Goal: Navigation & Orientation: Find specific page/section

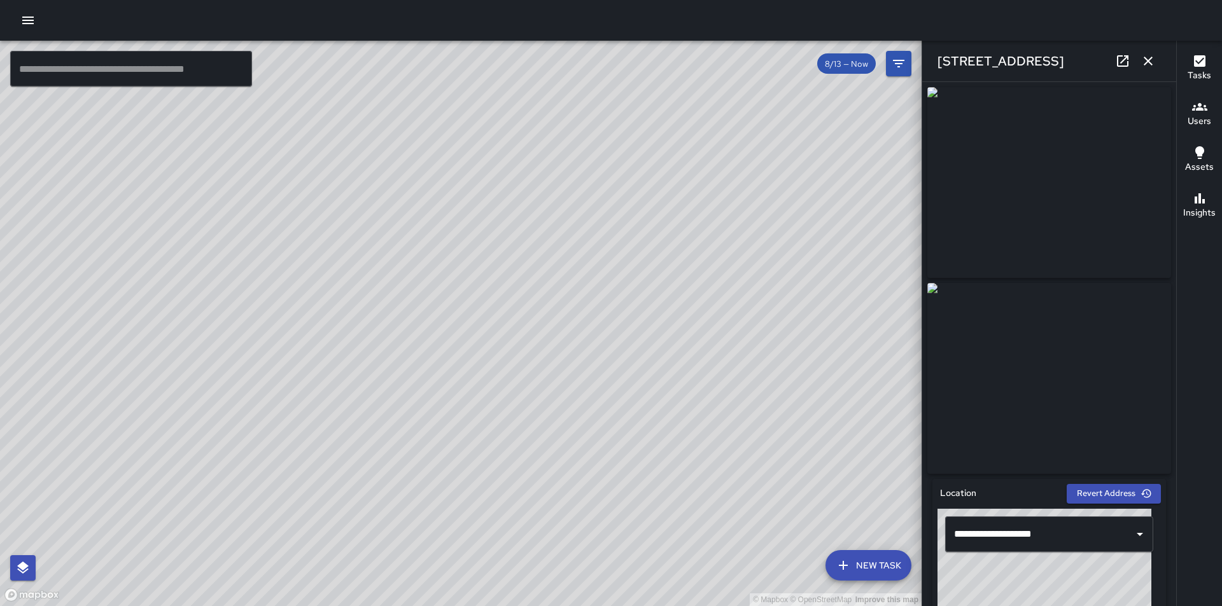
drag, startPoint x: 517, startPoint y: 552, endPoint x: 407, endPoint y: 465, distance: 139.5
click at [407, 465] on div "© Mapbox © OpenStreetMap Improve this map" at bounding box center [460, 324] width 921 height 566
click at [1151, 61] on icon "button" at bounding box center [1147, 60] width 15 height 15
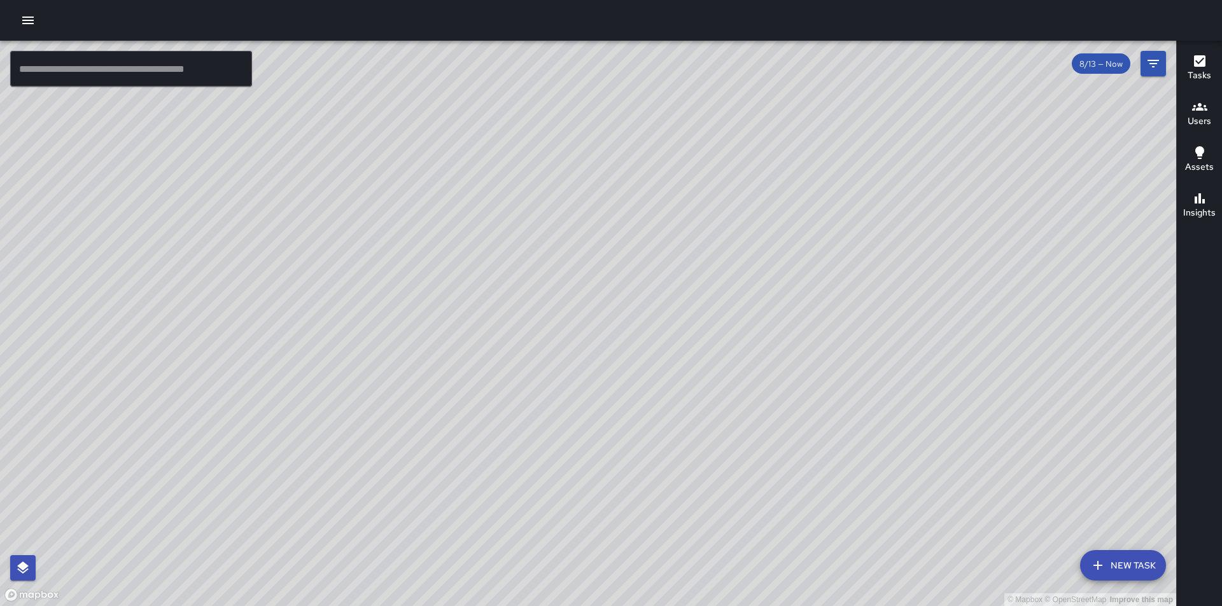
drag, startPoint x: 665, startPoint y: 524, endPoint x: 603, endPoint y: 485, distance: 72.9
click at [603, 485] on div "© Mapbox © OpenStreetMap Improve this map" at bounding box center [588, 324] width 1176 height 566
drag, startPoint x: 620, startPoint y: 507, endPoint x: 606, endPoint y: 475, distance: 34.5
click at [606, 475] on div "© Mapbox © OpenStreetMap Improve this map" at bounding box center [588, 324] width 1176 height 566
drag, startPoint x: 606, startPoint y: 473, endPoint x: 625, endPoint y: 524, distance: 53.6
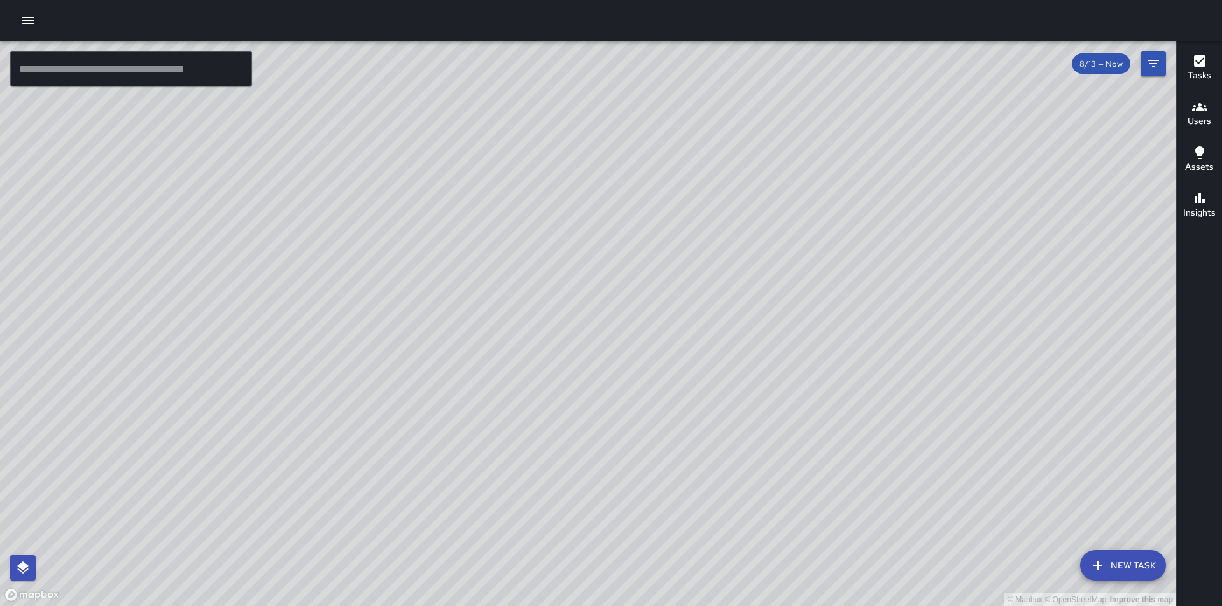
click at [625, 524] on div "© Mapbox © OpenStreetMap Improve this map" at bounding box center [588, 324] width 1176 height 566
drag, startPoint x: 625, startPoint y: 522, endPoint x: 650, endPoint y: 468, distance: 59.2
click at [650, 468] on div "© Mapbox © OpenStreetMap Improve this map" at bounding box center [588, 324] width 1176 height 566
click at [1159, 59] on icon "Filters" at bounding box center [1152, 63] width 15 height 15
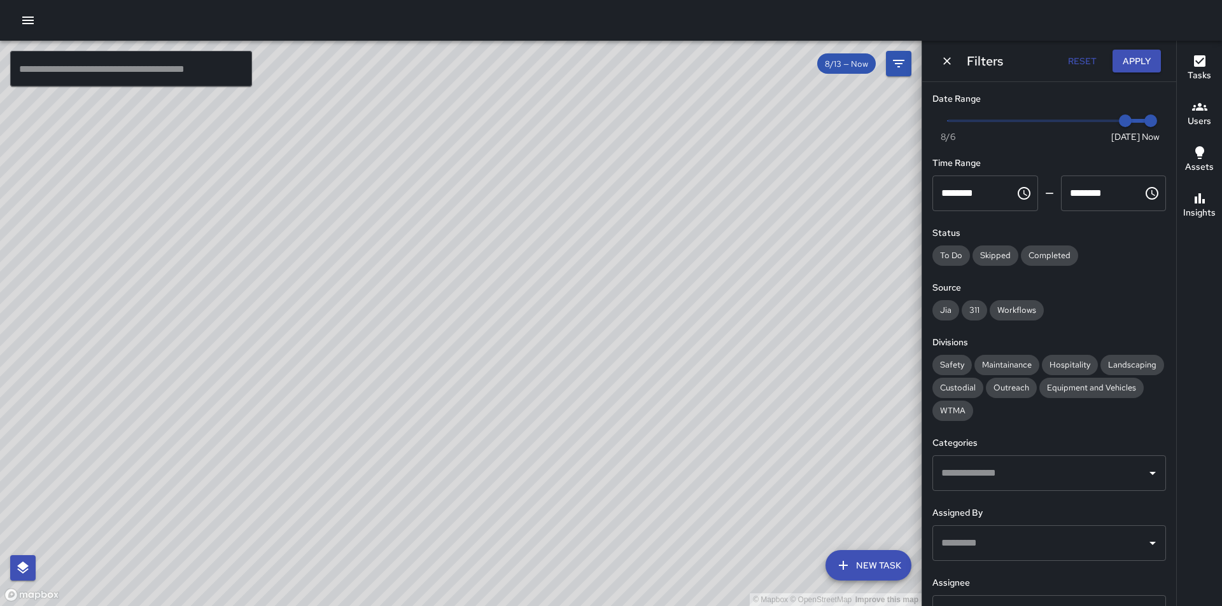
scroll to position [105, 0]
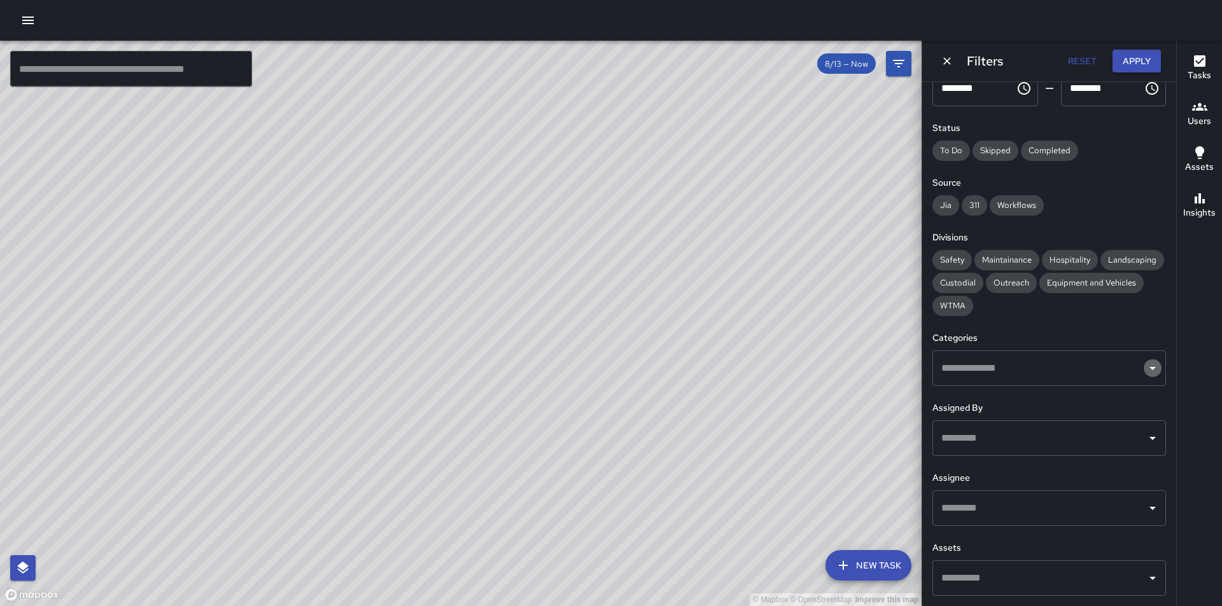
click at [1147, 368] on icon "Open" at bounding box center [1152, 368] width 15 height 15
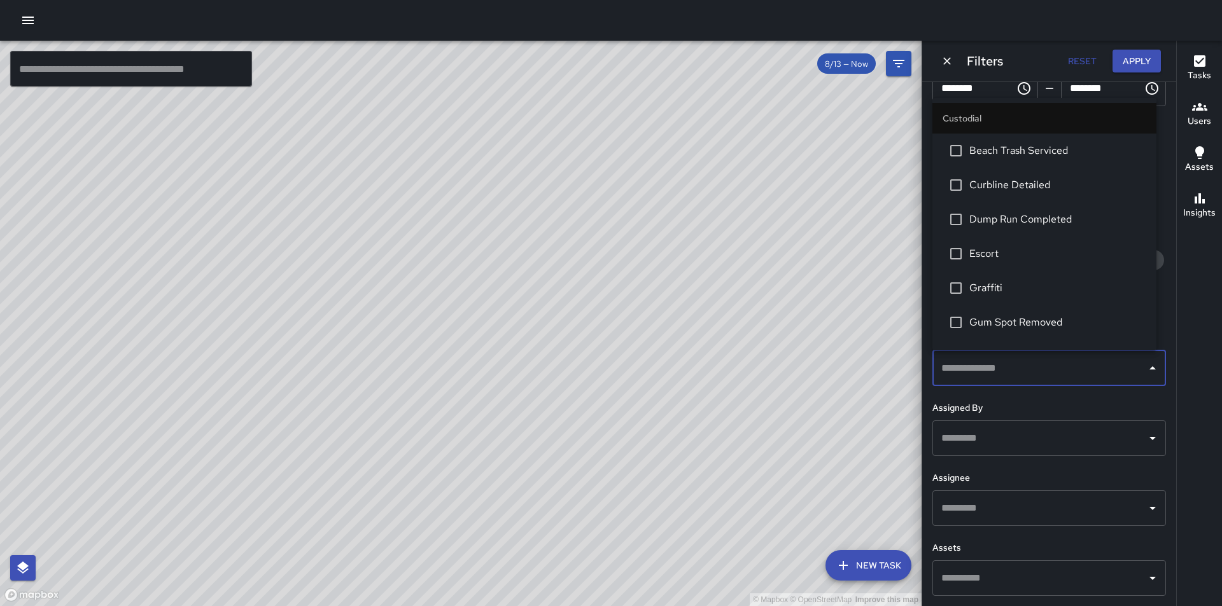
click at [1145, 367] on icon "Close" at bounding box center [1152, 368] width 15 height 15
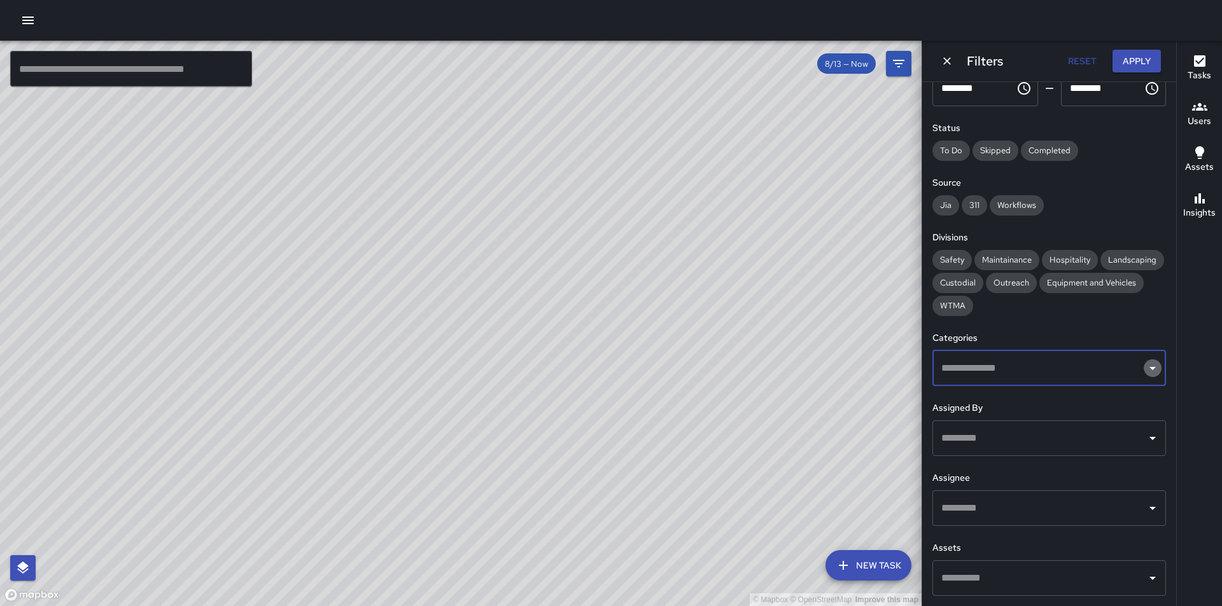
click at [1149, 367] on icon "Open" at bounding box center [1152, 368] width 6 height 3
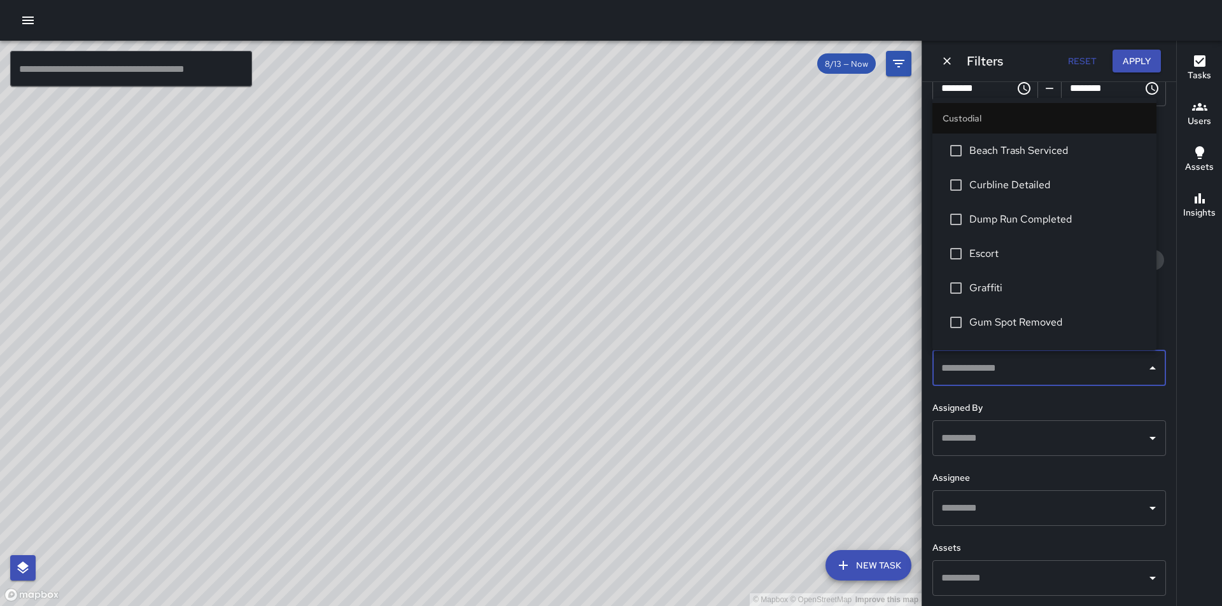
click at [346, 431] on div "© Mapbox © OpenStreetMap Improve this map" at bounding box center [460, 324] width 921 height 566
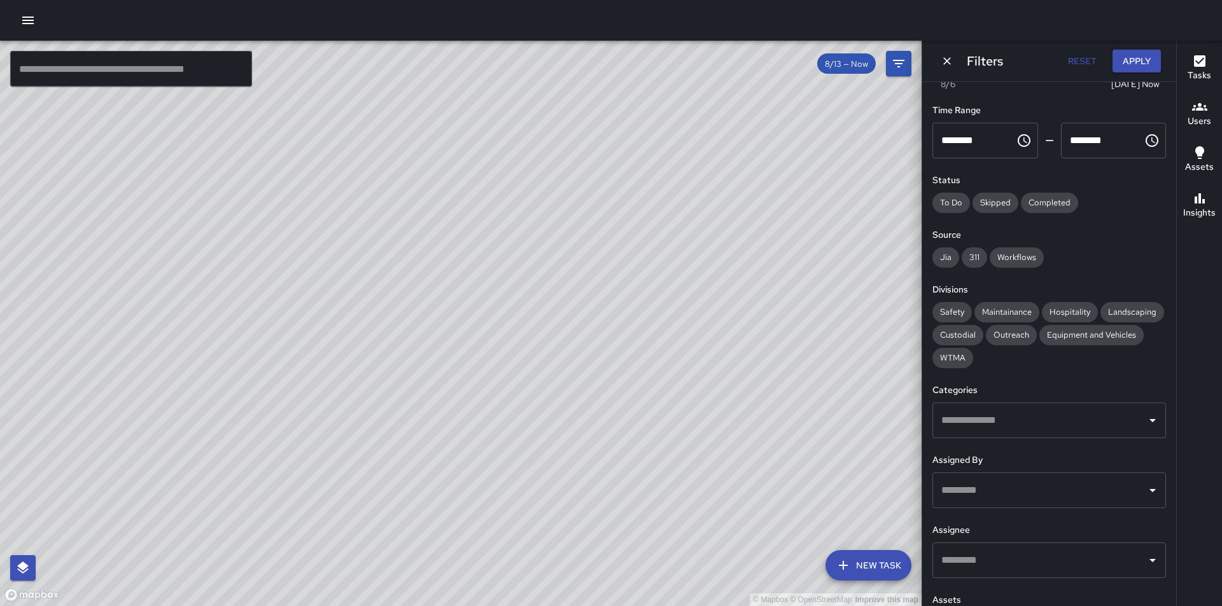
scroll to position [0, 0]
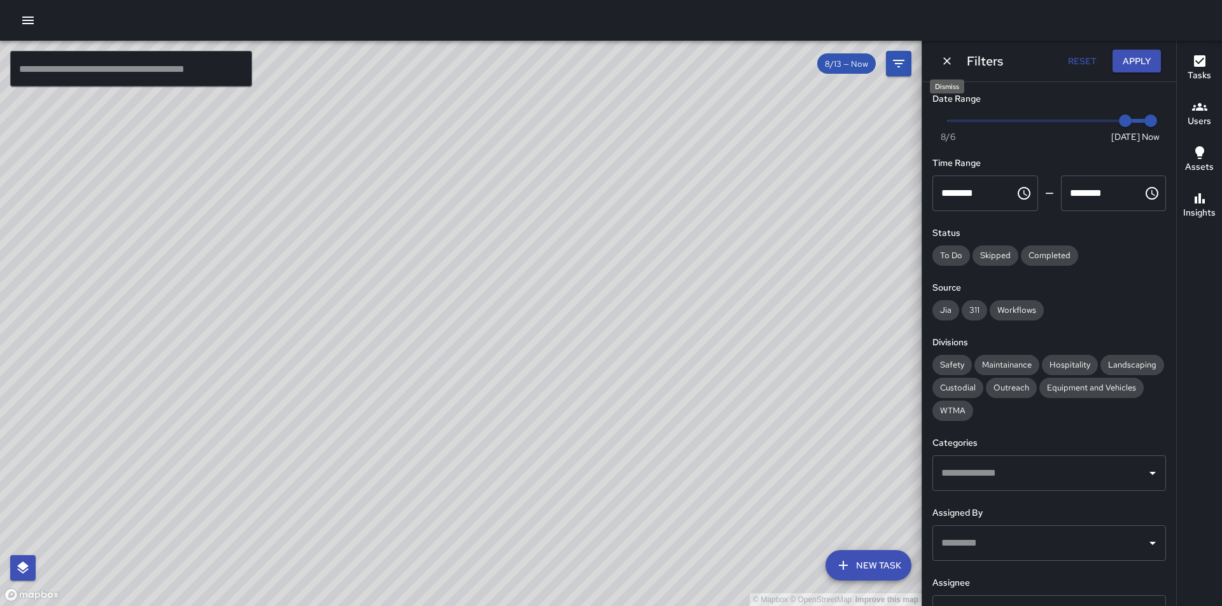
click at [948, 59] on icon "Dismiss" at bounding box center [947, 61] width 13 height 13
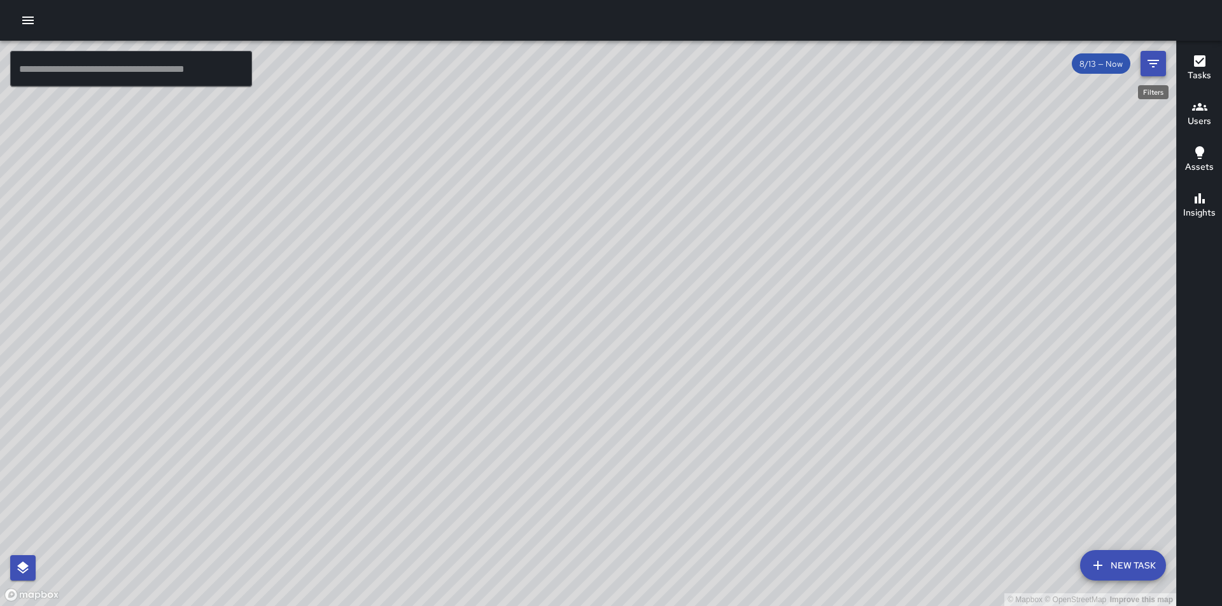
click at [1149, 62] on icon "Filters" at bounding box center [1152, 63] width 15 height 15
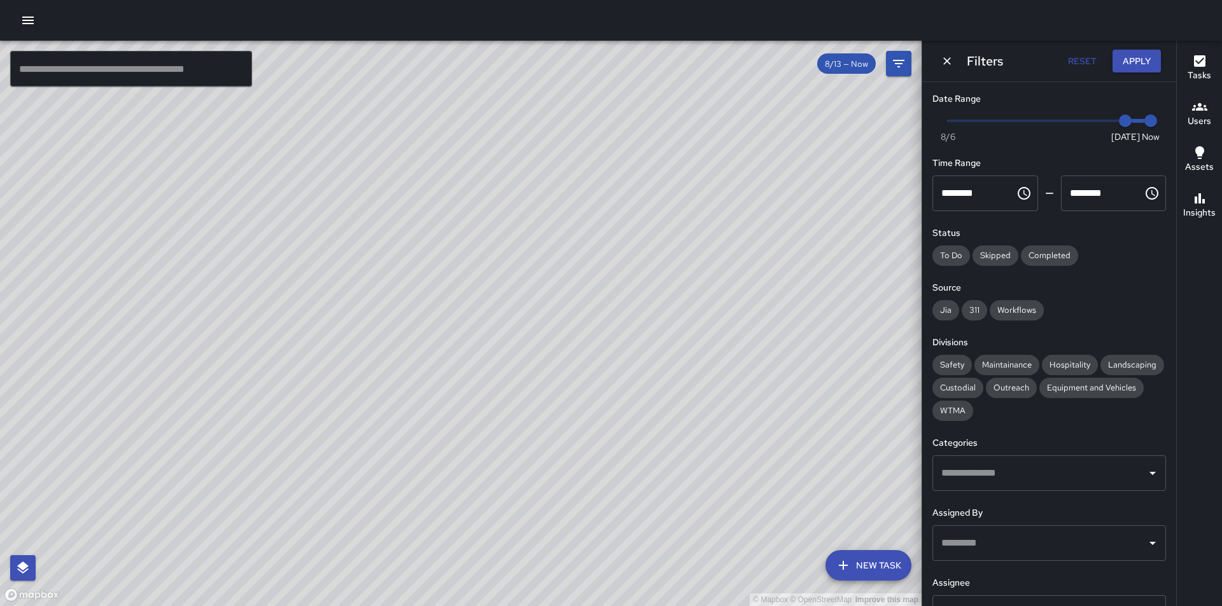
click at [1077, 62] on button "Reset" at bounding box center [1081, 62] width 41 height 24
click at [1089, 60] on button "Reset" at bounding box center [1081, 62] width 41 height 24
click at [1128, 62] on button "Apply" at bounding box center [1136, 62] width 48 height 24
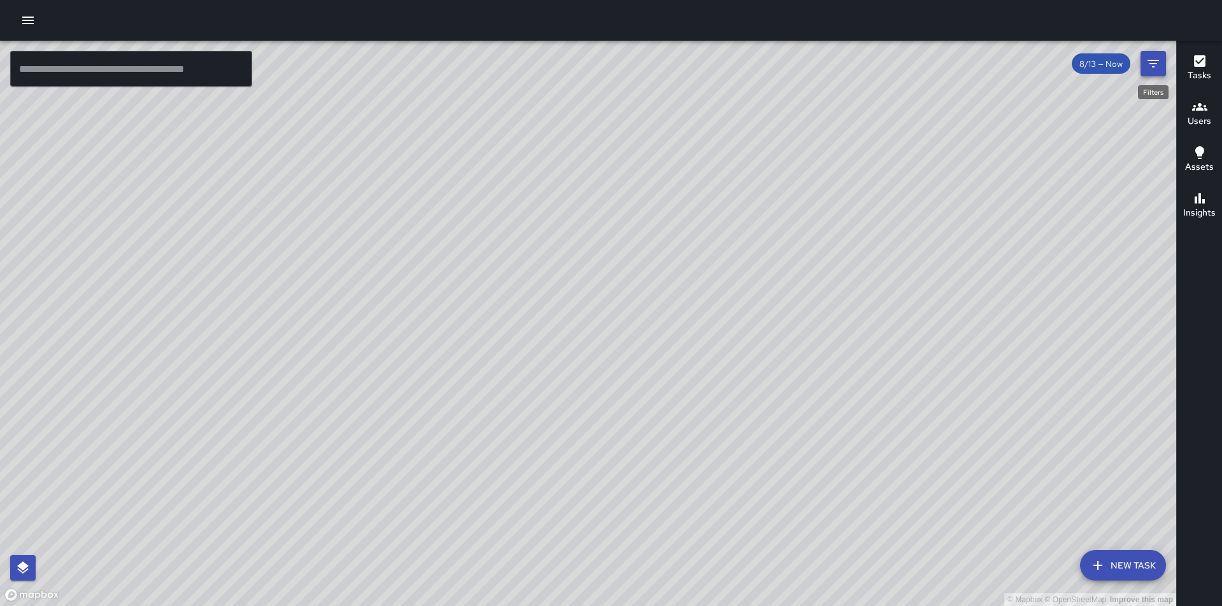
click at [1154, 61] on icon "Filters" at bounding box center [1152, 64] width 11 height 8
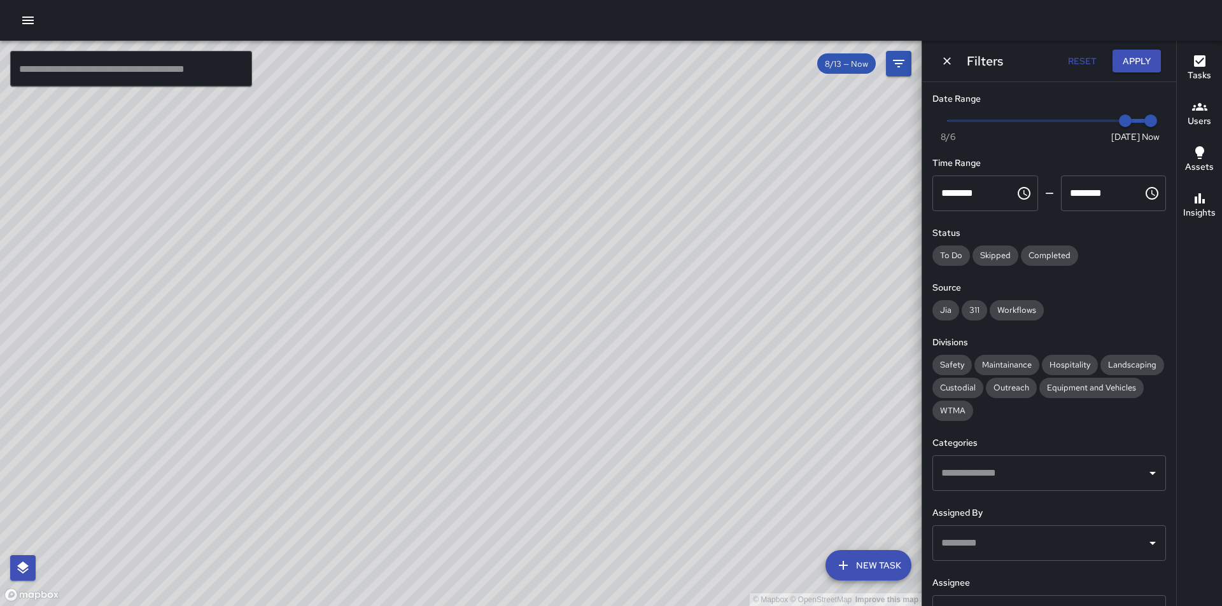
drag, startPoint x: 470, startPoint y: 418, endPoint x: 452, endPoint y: 561, distance: 143.6
click at [449, 575] on div "© Mapbox © OpenStreetMap Improve this map" at bounding box center [460, 324] width 921 height 566
drag, startPoint x: 487, startPoint y: 379, endPoint x: 446, endPoint y: 485, distance: 113.8
click at [446, 485] on div "© Mapbox © OpenStreetMap Improve this map" at bounding box center [460, 324] width 921 height 566
drag, startPoint x: 593, startPoint y: 483, endPoint x: 650, endPoint y: 468, distance: 59.1
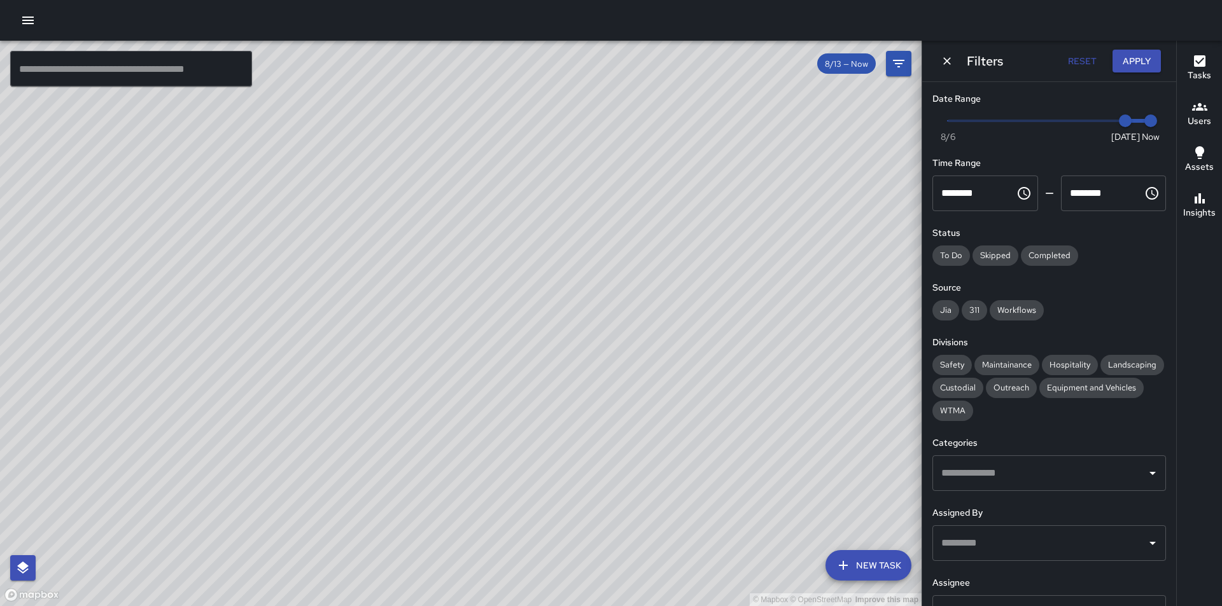
click at [650, 468] on div "© Mapbox © OpenStreetMap Improve this map" at bounding box center [460, 324] width 921 height 566
click at [948, 61] on icon "Dismiss" at bounding box center [947, 61] width 8 height 8
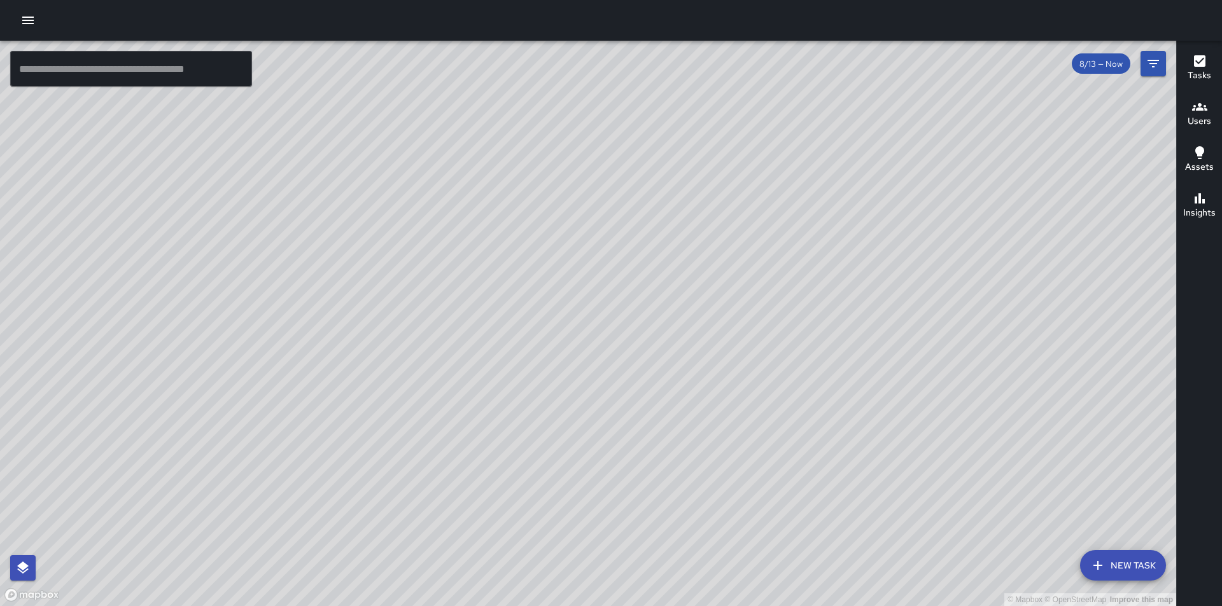
drag, startPoint x: 1021, startPoint y: 370, endPoint x: 953, endPoint y: 370, distance: 68.7
click at [976, 365] on div "© Mapbox © OpenStreetMap Improve this map" at bounding box center [588, 324] width 1176 height 566
drag, startPoint x: 582, startPoint y: 226, endPoint x: 683, endPoint y: 255, distance: 105.3
click at [683, 255] on div "© Mapbox © OpenStreetMap Improve this map" at bounding box center [588, 324] width 1176 height 566
drag, startPoint x: 975, startPoint y: 426, endPoint x: 793, endPoint y: 186, distance: 301.6
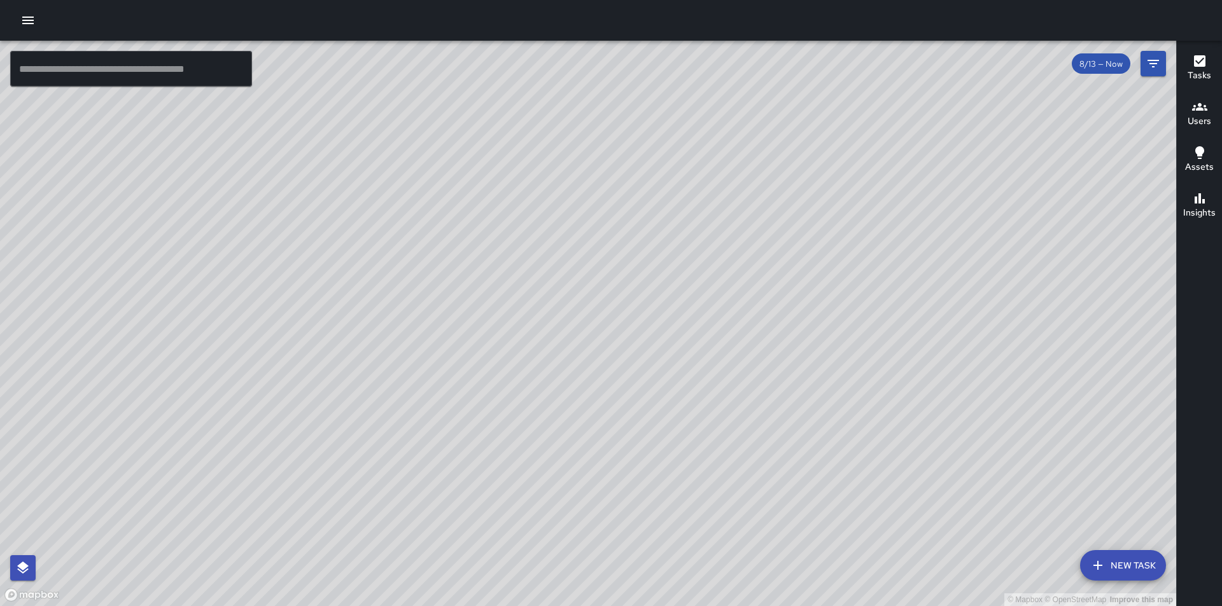
click at [793, 186] on div "© Mapbox © OpenStreetMap Improve this map" at bounding box center [588, 324] width 1176 height 566
drag, startPoint x: 573, startPoint y: 143, endPoint x: 461, endPoint y: 129, distance: 112.2
click at [460, 130] on div "© Mapbox © OpenStreetMap Improve this map" at bounding box center [588, 324] width 1176 height 566
click at [29, 21] on icon "button" at bounding box center [27, 21] width 11 height 8
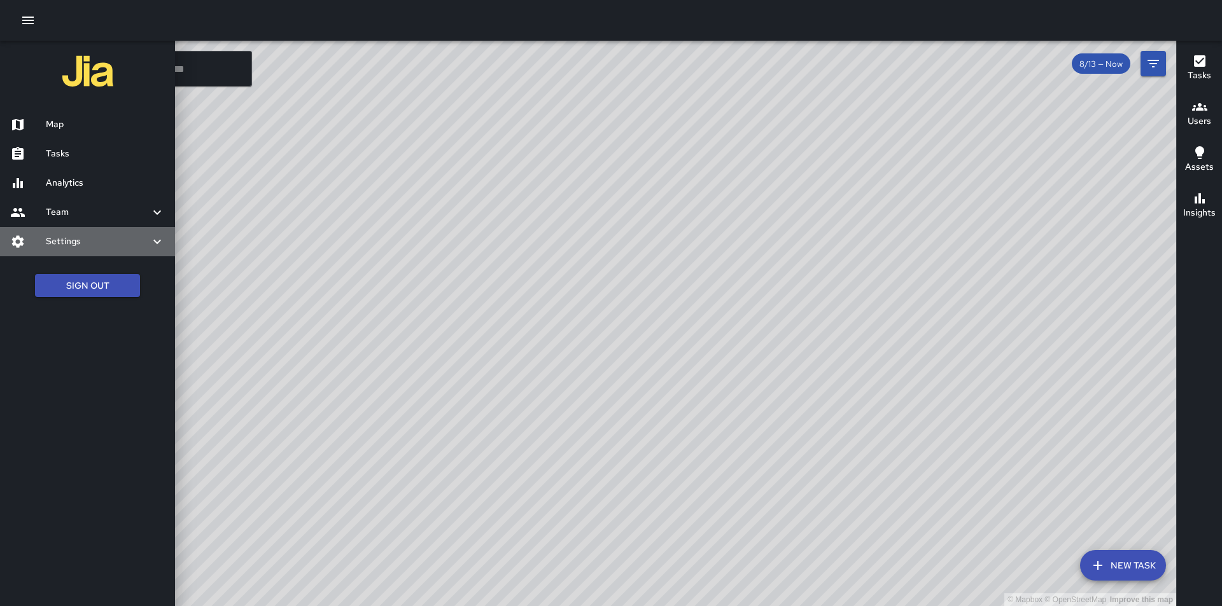
click at [17, 236] on icon at bounding box center [18, 241] width 12 height 12
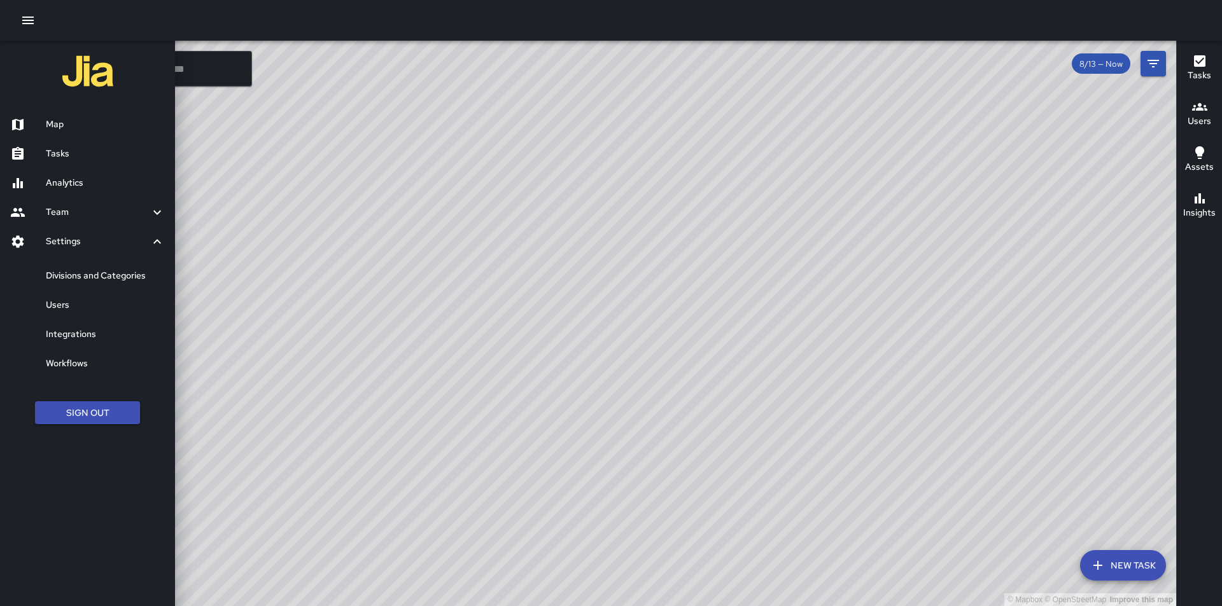
click at [405, 359] on div at bounding box center [611, 303] width 1222 height 606
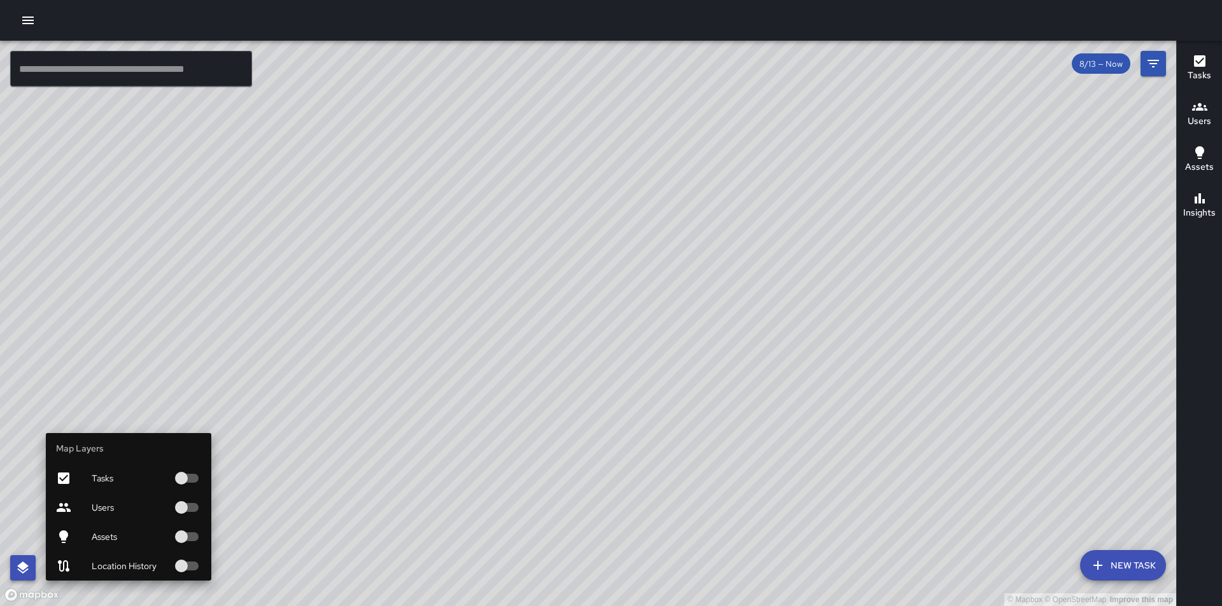
click at [12, 564] on button "button" at bounding box center [22, 568] width 25 height 25
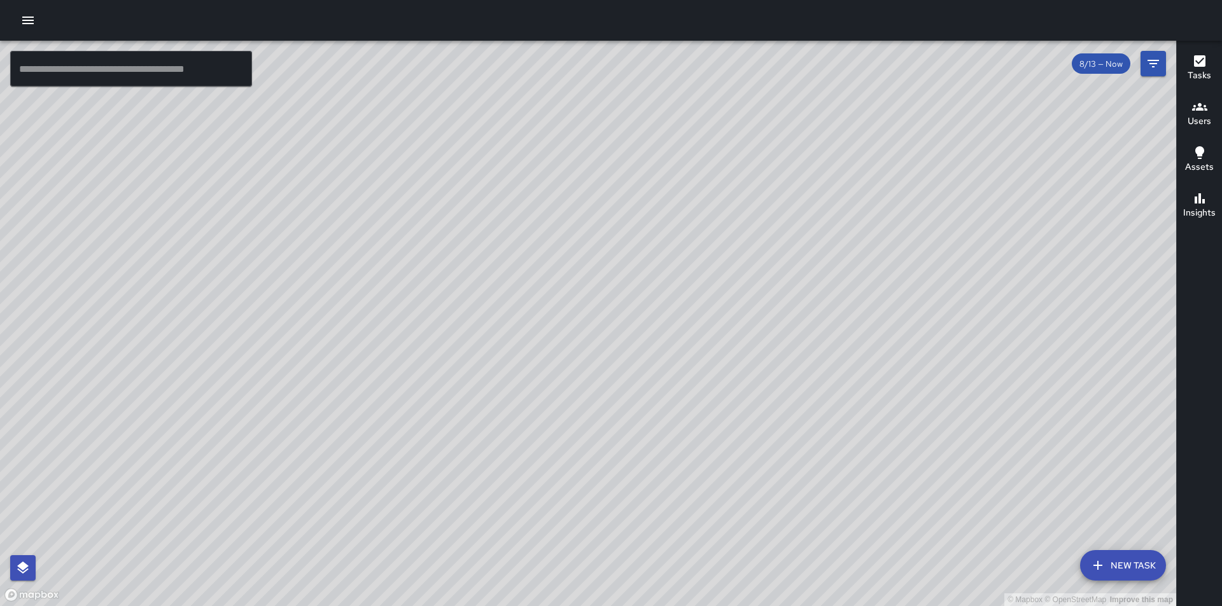
drag, startPoint x: 496, startPoint y: 426, endPoint x: 573, endPoint y: 557, distance: 151.2
click at [573, 557] on div "© Mapbox © OpenStreetMap Improve this map" at bounding box center [588, 324] width 1176 height 566
click at [1158, 62] on icon "Filters" at bounding box center [1152, 63] width 15 height 15
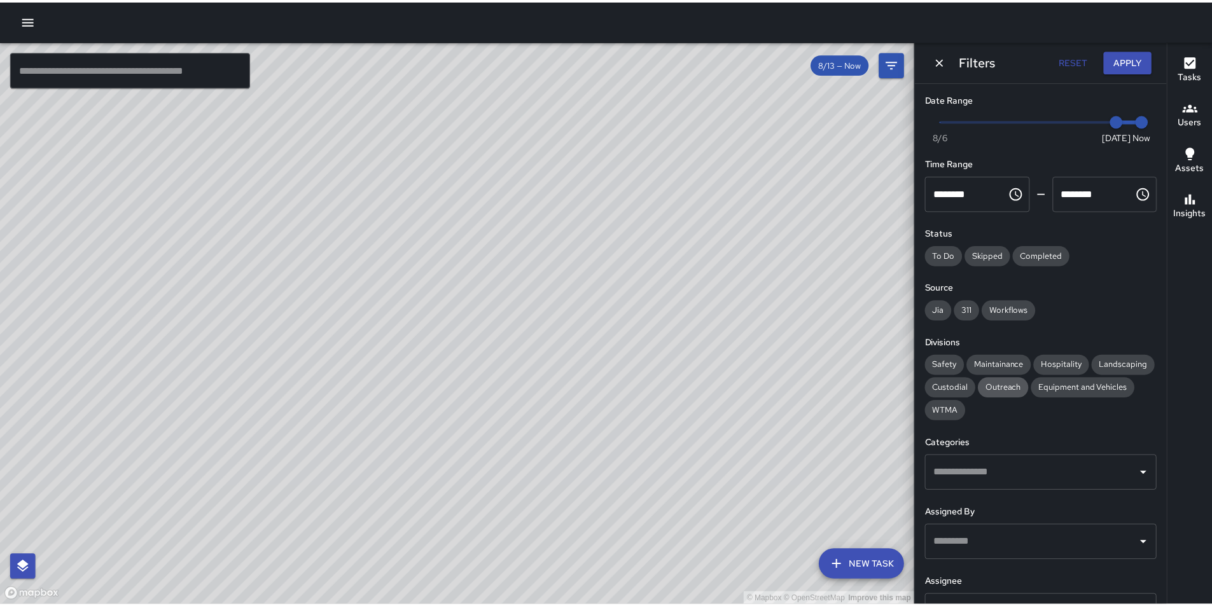
scroll to position [105, 0]
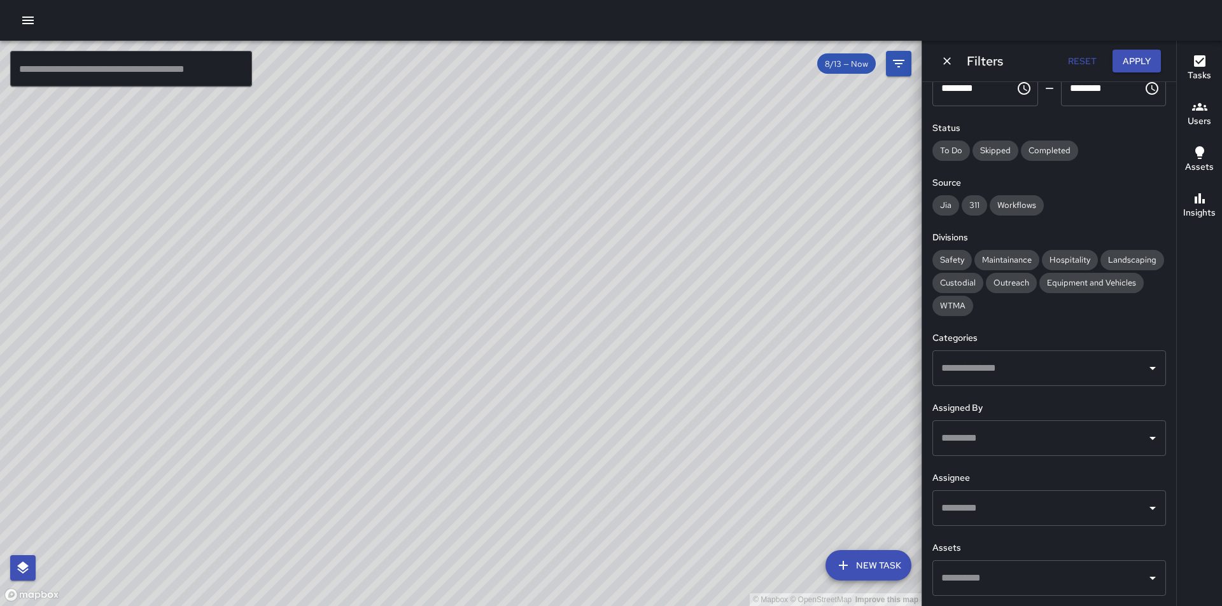
click at [260, 482] on div "© Mapbox © OpenStreetMap Improve this map" at bounding box center [460, 324] width 921 height 566
click at [27, 18] on icon "button" at bounding box center [27, 20] width 15 height 15
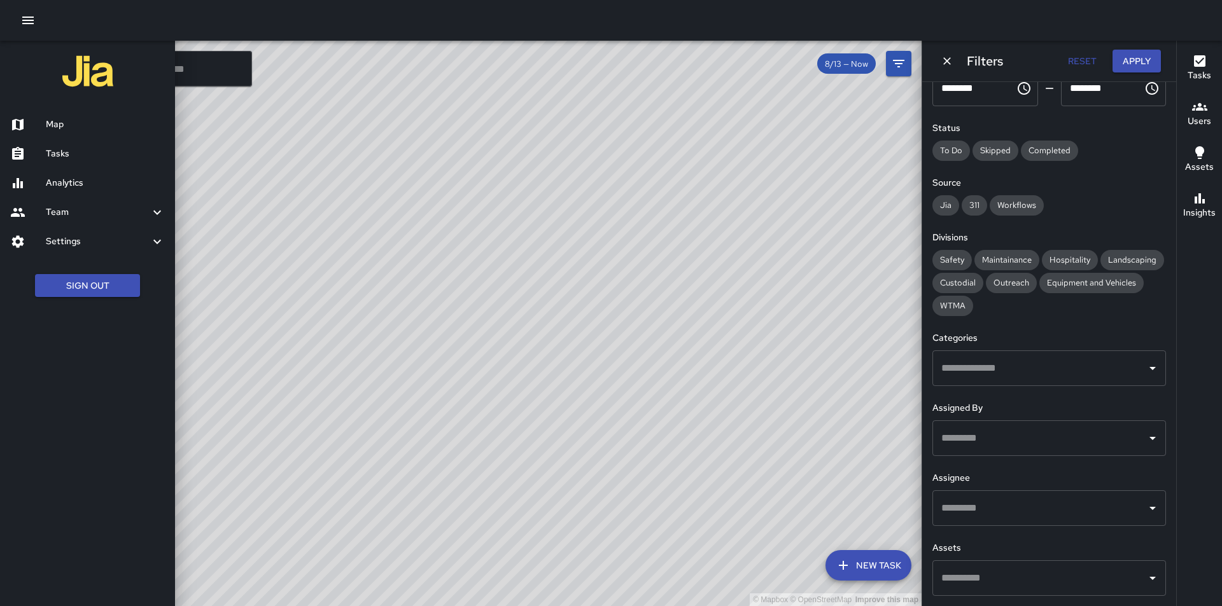
click at [46, 216] on h6 "Team" at bounding box center [98, 213] width 104 height 14
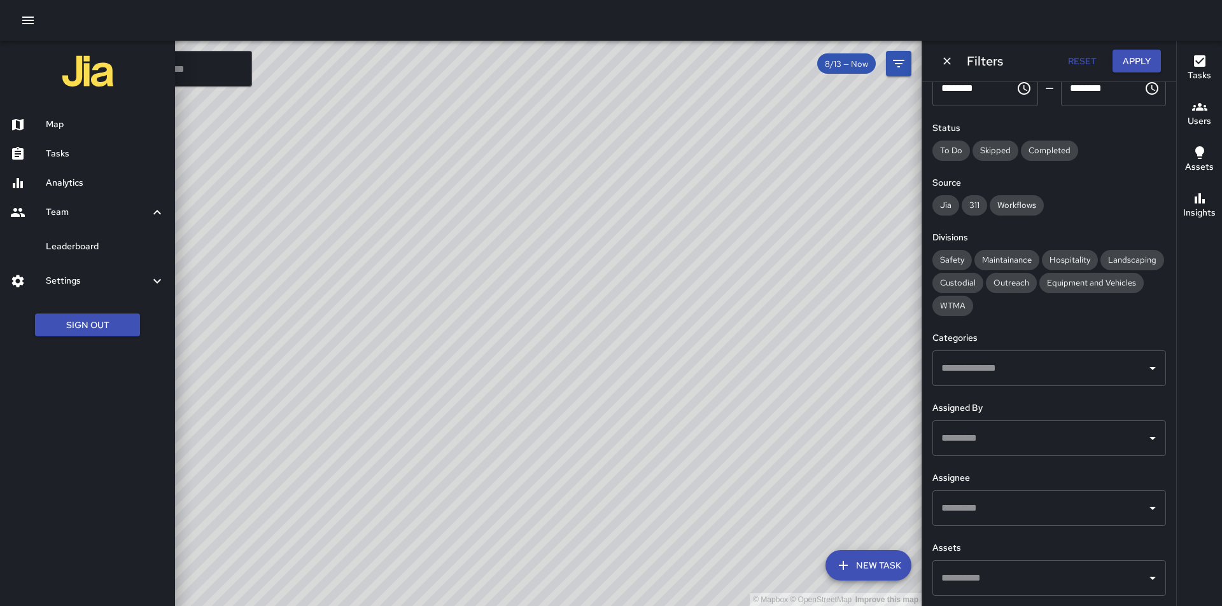
click at [32, 178] on div at bounding box center [28, 183] width 36 height 15
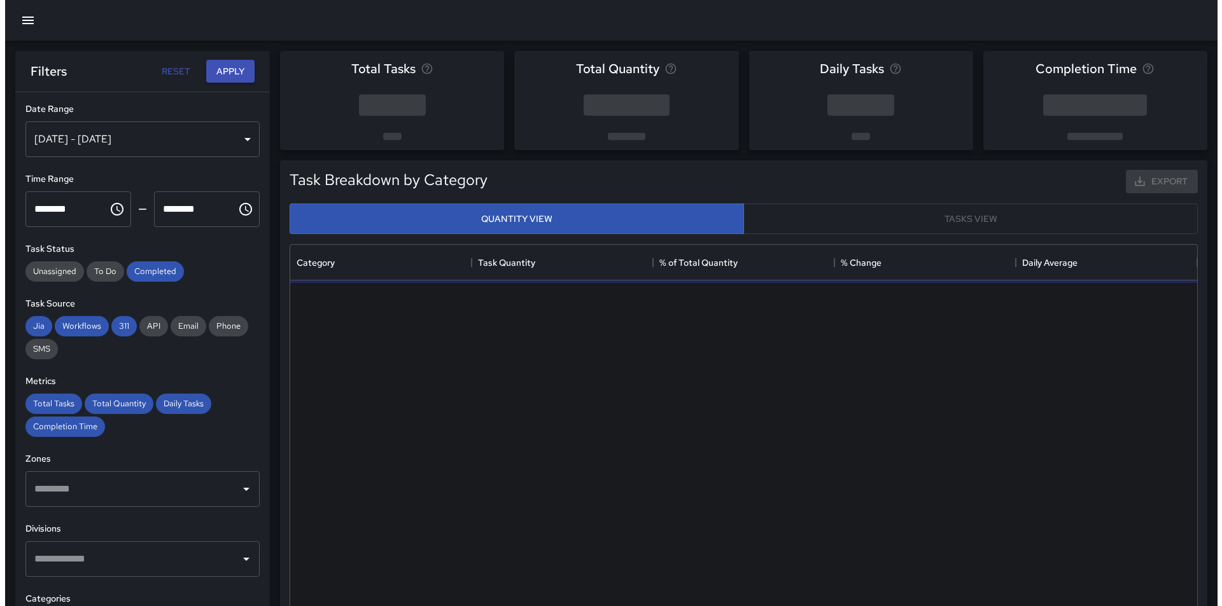
scroll to position [371, 897]
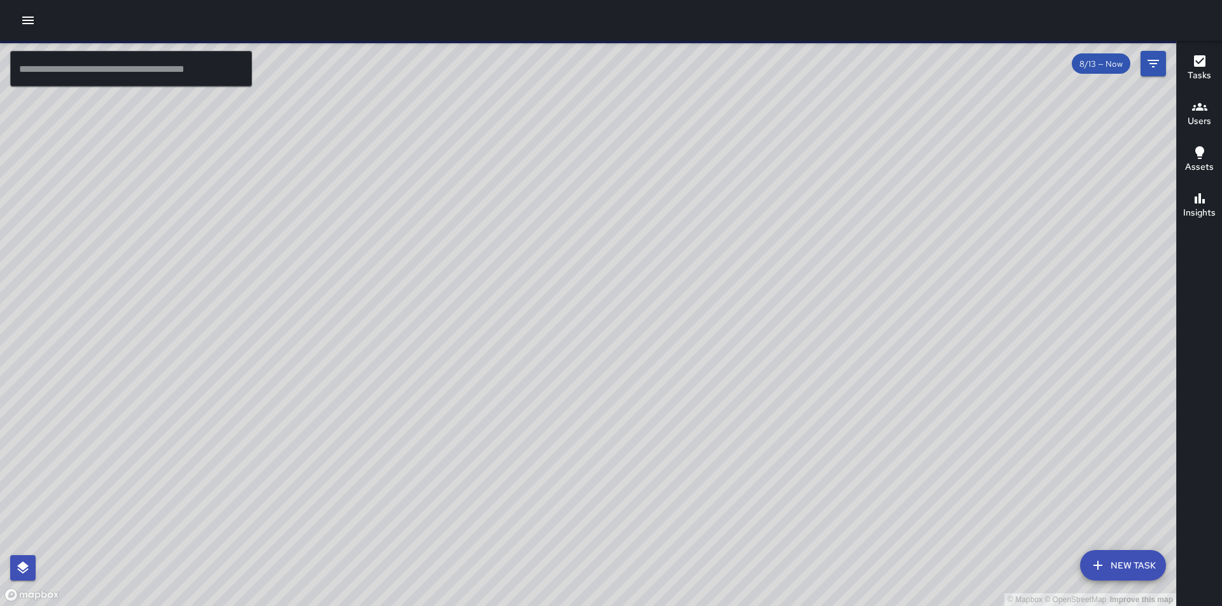
click at [35, 11] on button "button" at bounding box center [27, 20] width 25 height 25
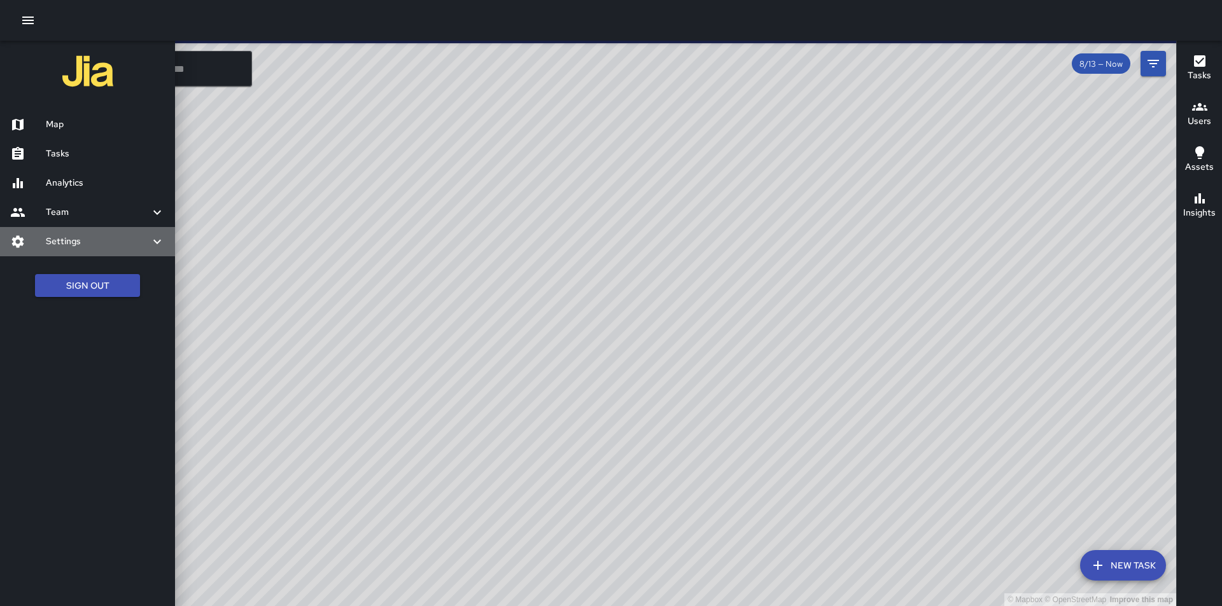
click at [11, 237] on icon at bounding box center [17, 241] width 15 height 15
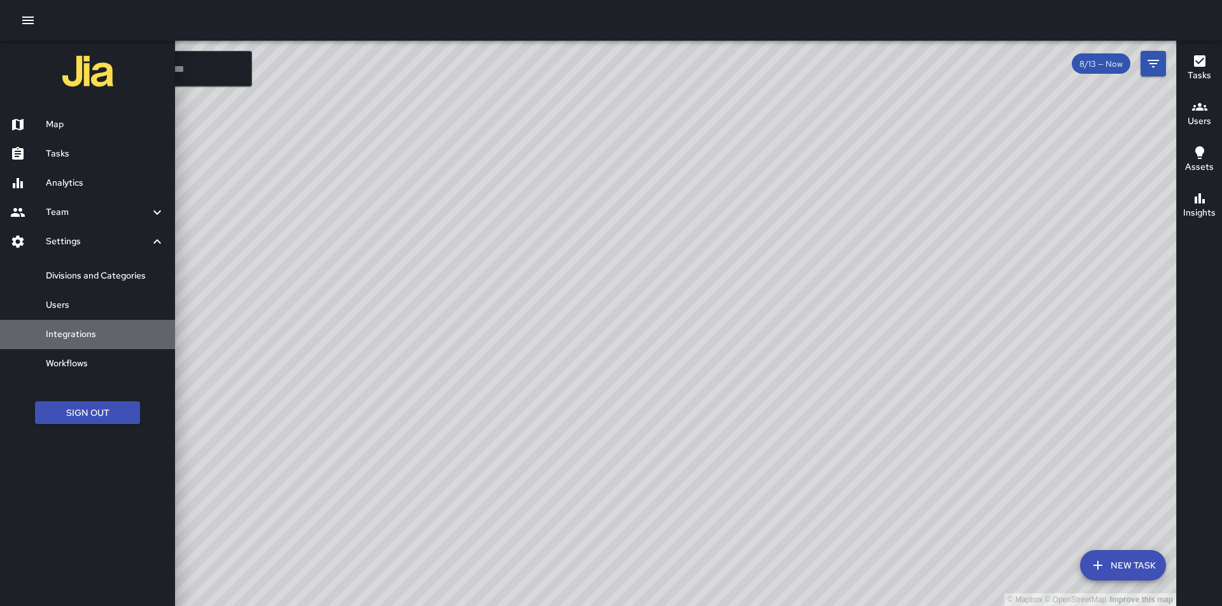
click at [64, 338] on h6 "Integrations" at bounding box center [105, 335] width 119 height 14
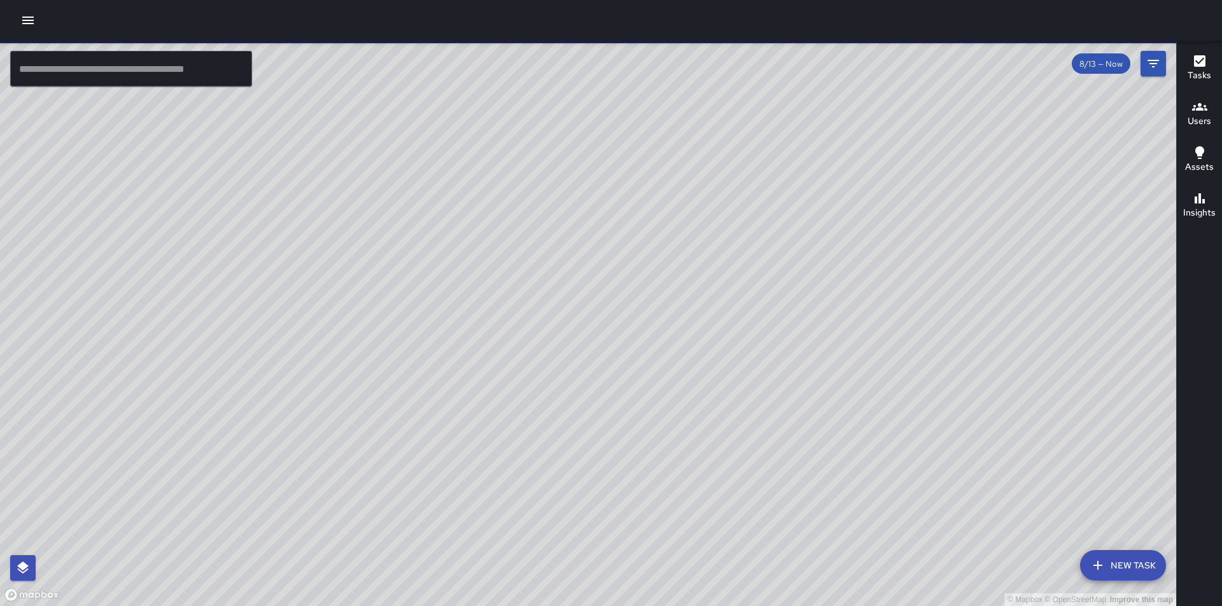
click at [20, 19] on button "button" at bounding box center [27, 20] width 25 height 25
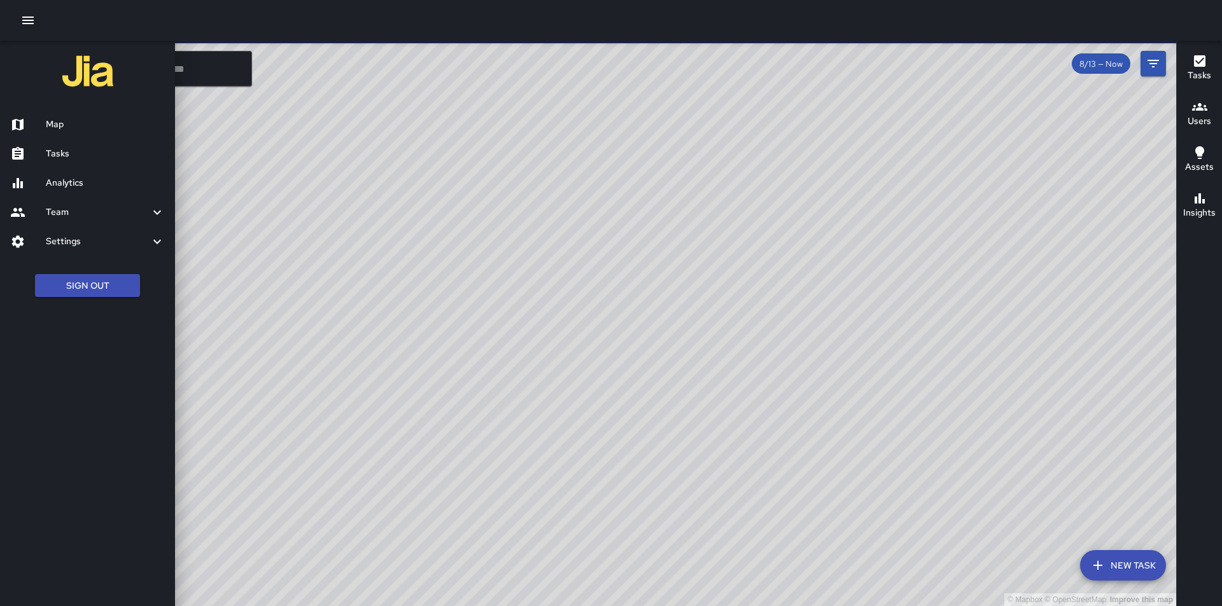
click at [41, 242] on div at bounding box center [28, 241] width 36 height 15
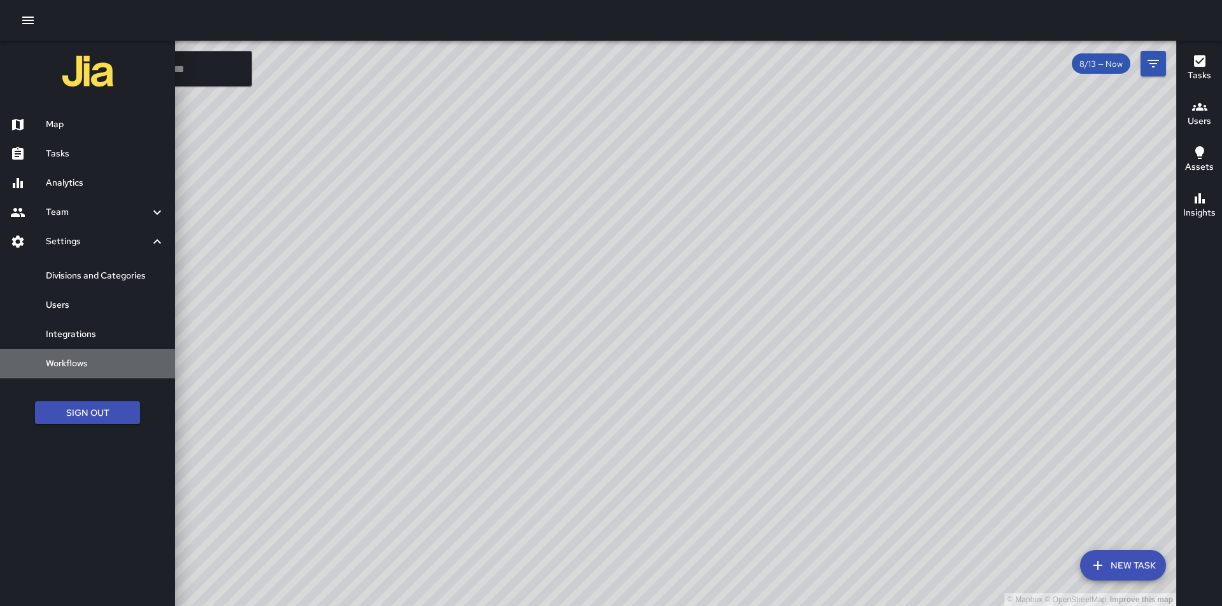
click at [55, 360] on h6 "Workflows" at bounding box center [105, 364] width 119 height 14
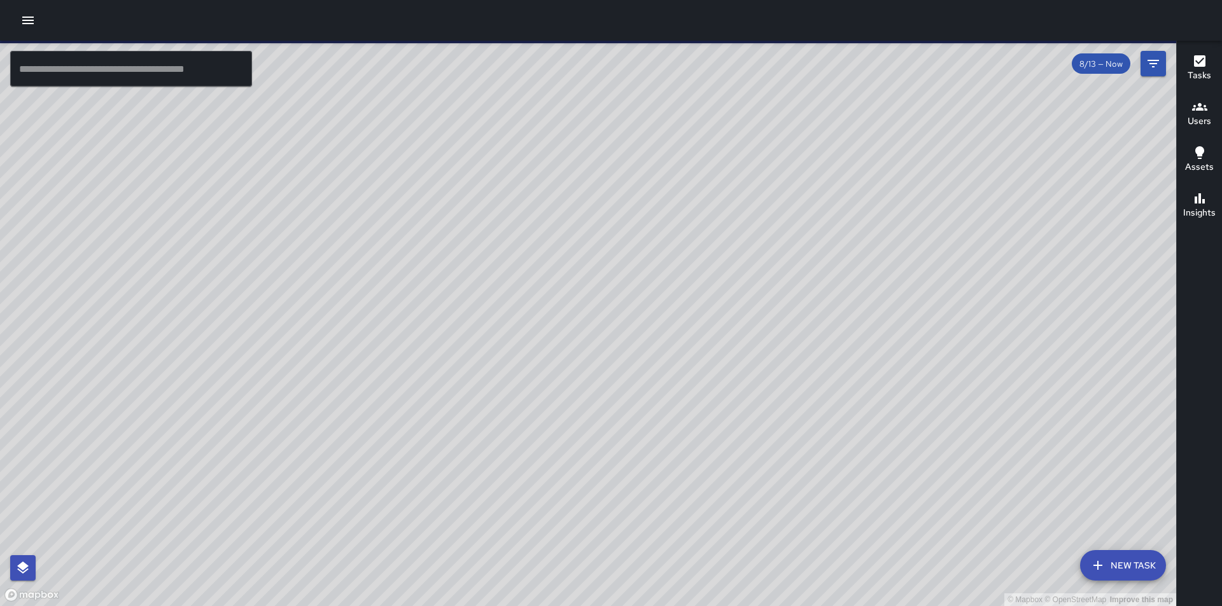
drag, startPoint x: 968, startPoint y: 353, endPoint x: 882, endPoint y: 319, distance: 92.3
click at [893, 324] on div "© Mapbox © OpenStreetMap Improve this map" at bounding box center [588, 324] width 1176 height 566
click at [865, 314] on div "© Mapbox © OpenStreetMap Improve this map" at bounding box center [588, 324] width 1176 height 566
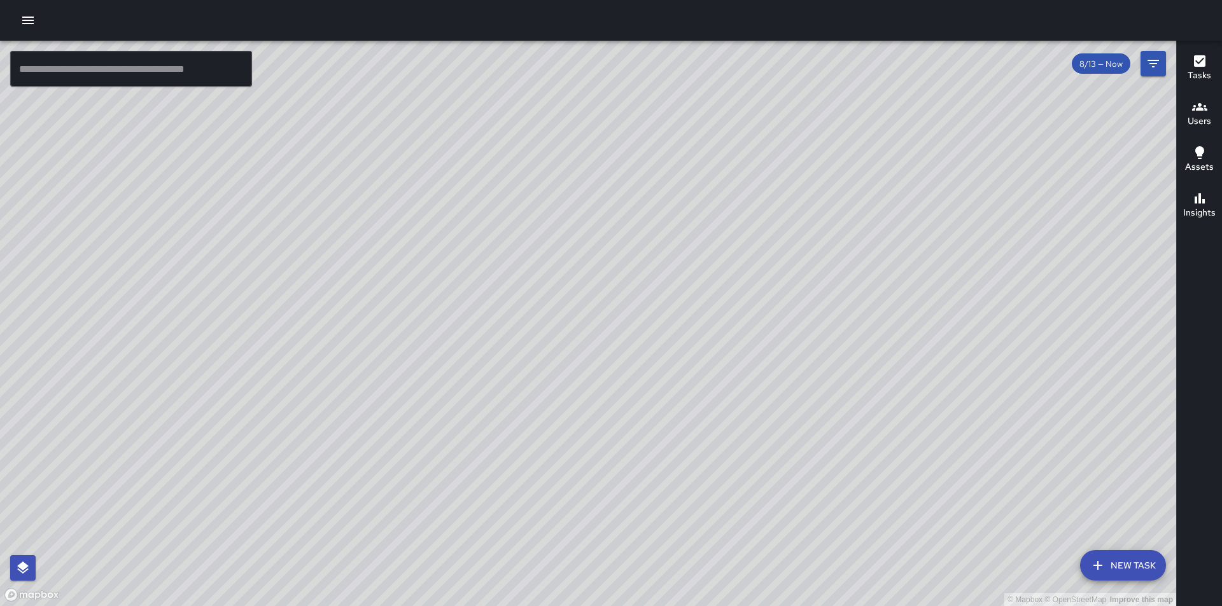
click at [865, 316] on div "© Mapbox © OpenStreetMap Improve this map" at bounding box center [588, 324] width 1176 height 566
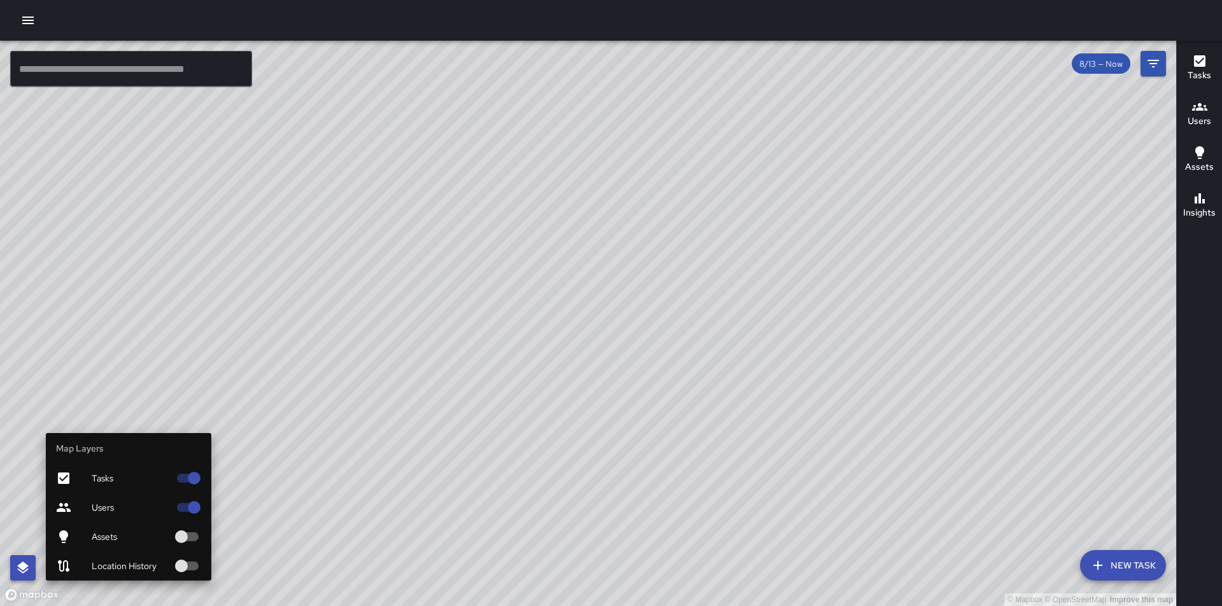
click at [25, 571] on icon "button" at bounding box center [22, 568] width 11 height 12
